Goal: Transaction & Acquisition: Purchase product/service

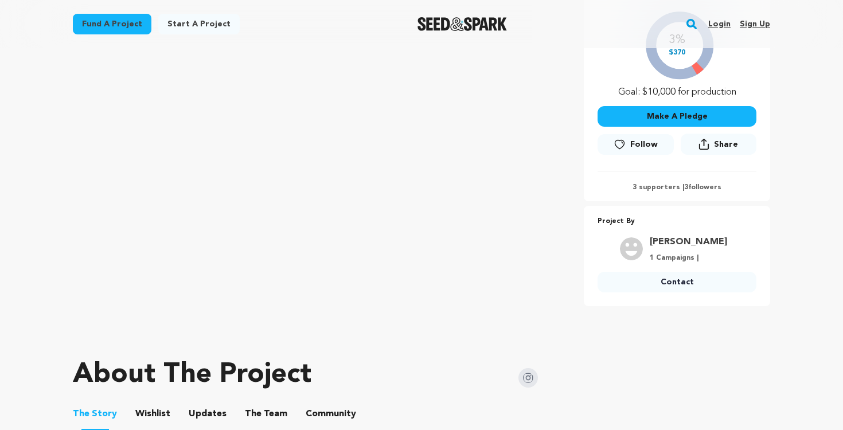
scroll to position [273, 0]
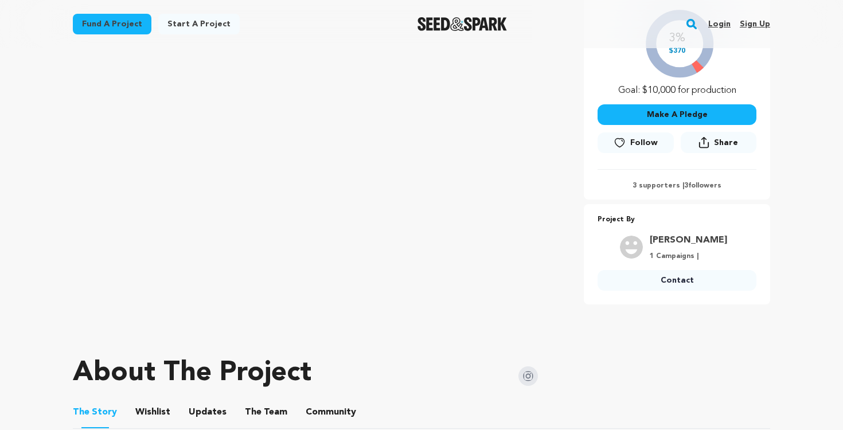
click at [640, 138] on span "Follow" at bounding box center [644, 142] width 28 height 11
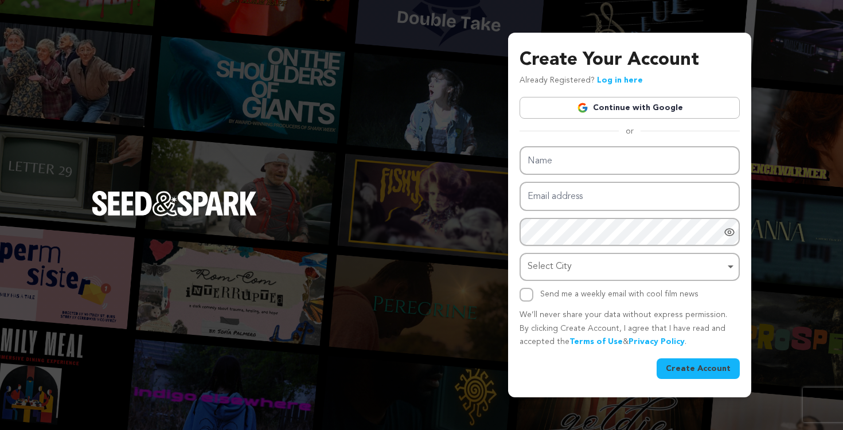
click at [597, 101] on link "Continue with Google" at bounding box center [629, 108] width 220 height 22
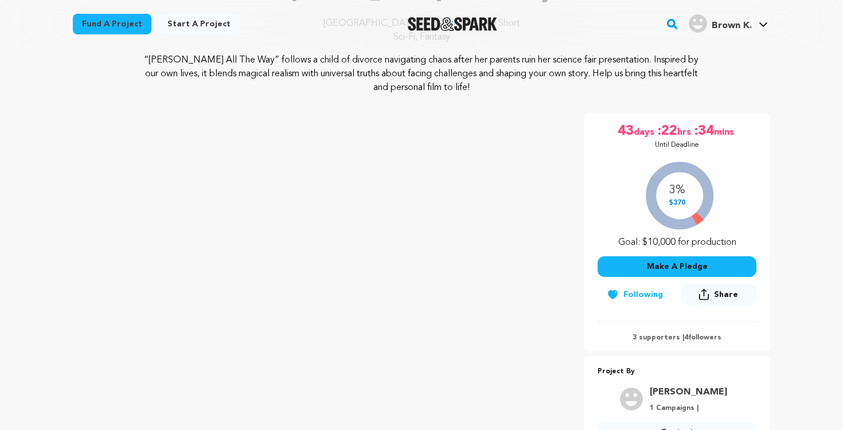
scroll to position [171, 0]
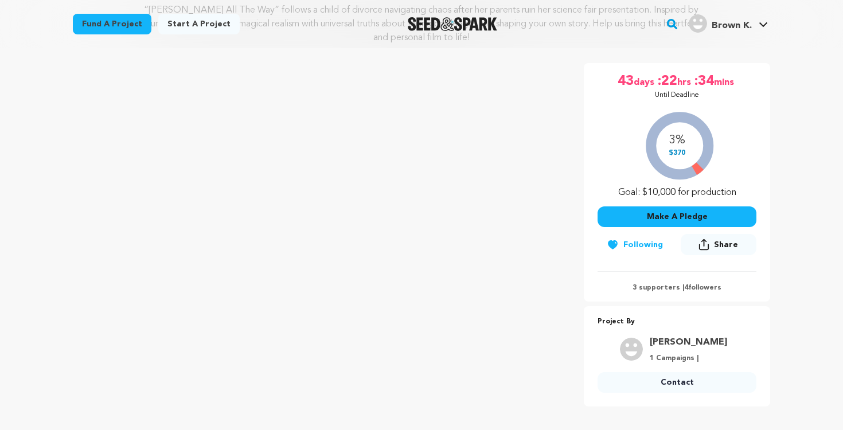
click at [649, 218] on button "Make A Pledge" at bounding box center [676, 216] width 159 height 21
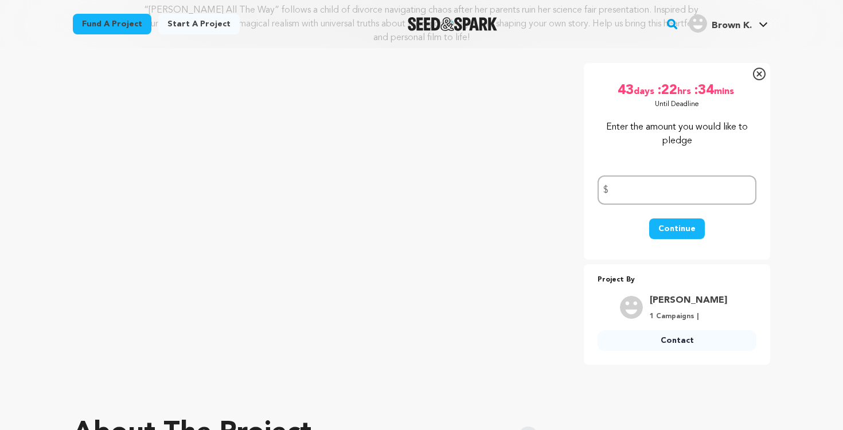
click at [756, 76] on icon at bounding box center [759, 74] width 13 height 13
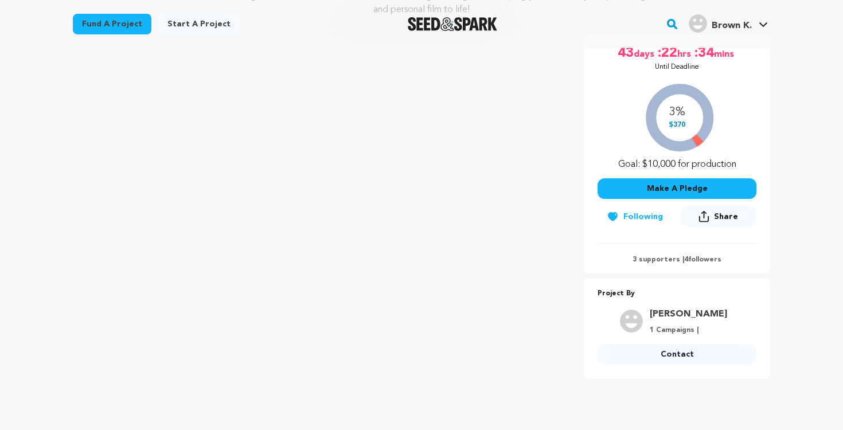
scroll to position [202, 0]
